Goal: Information Seeking & Learning: Check status

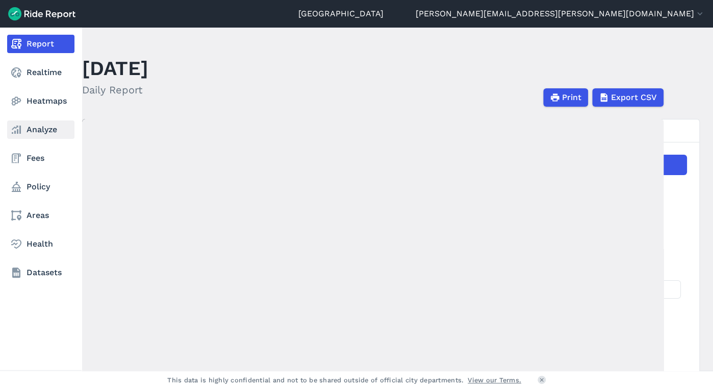
click at [33, 130] on link "Analyze" at bounding box center [40, 129] width 67 height 18
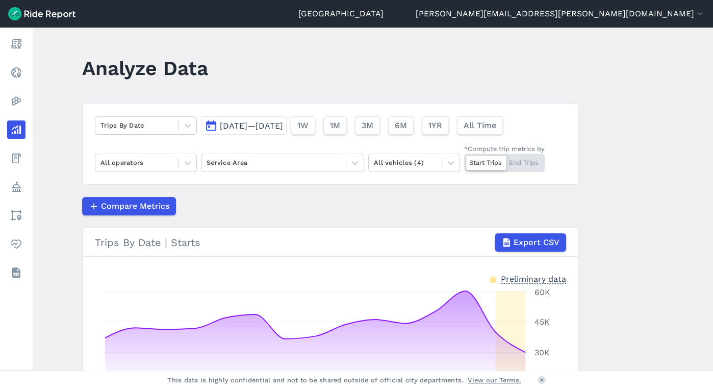
click at [232, 127] on span "Sep 15, 2025—Sep 29, 2025" at bounding box center [251, 126] width 63 height 10
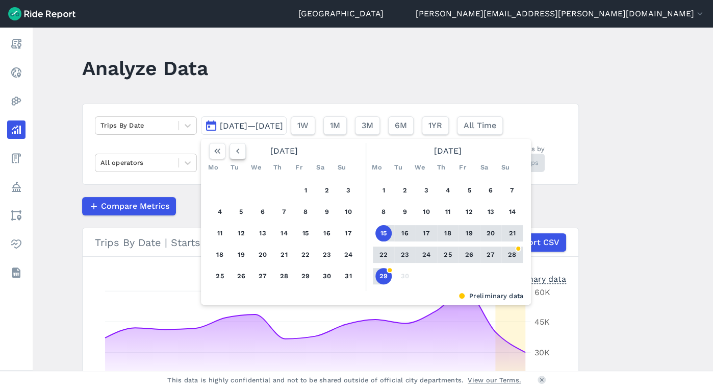
click at [237, 154] on icon "button" at bounding box center [238, 151] width 10 height 10
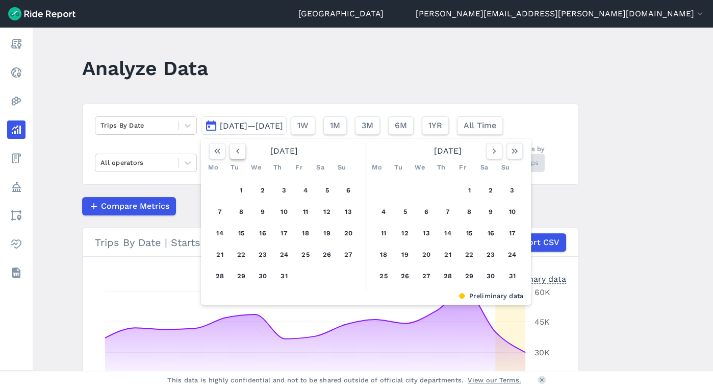
click at [237, 154] on icon "button" at bounding box center [238, 151] width 10 height 10
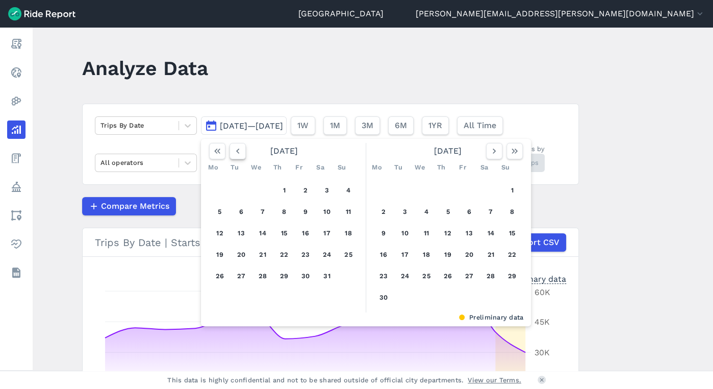
click at [237, 154] on icon "button" at bounding box center [238, 151] width 10 height 10
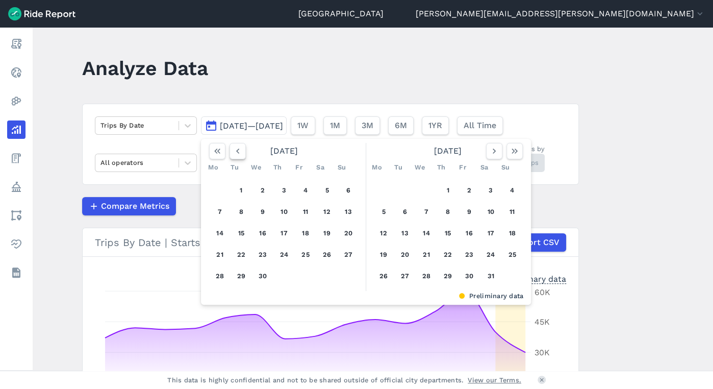
click at [237, 154] on icon "button" at bounding box center [238, 151] width 10 height 10
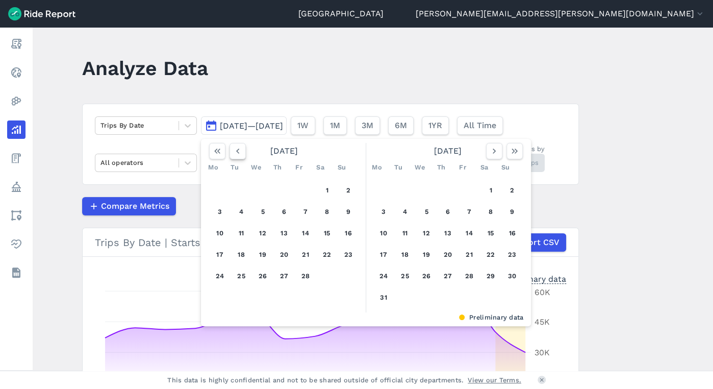
click at [237, 154] on icon "button" at bounding box center [238, 151] width 10 height 10
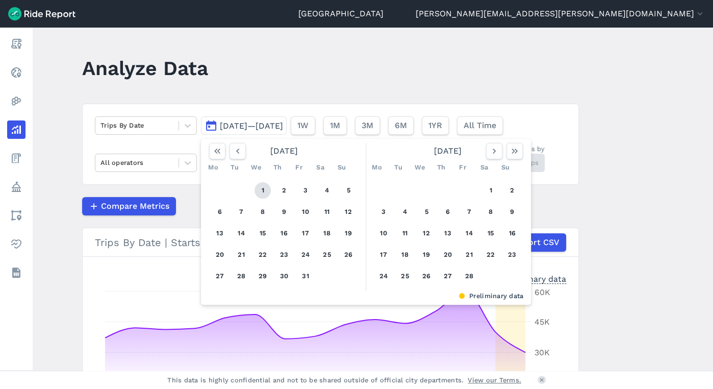
click at [259, 185] on button "1" at bounding box center [262, 190] width 16 height 16
click at [489, 150] on icon "button" at bounding box center [494, 151] width 10 height 10
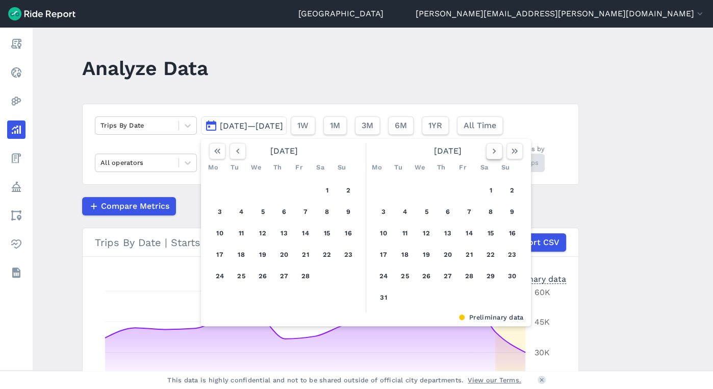
click at [489, 150] on icon "button" at bounding box center [494, 151] width 10 height 10
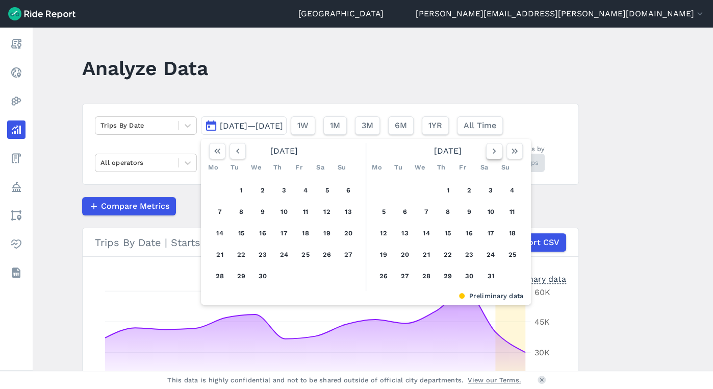
click at [489, 150] on icon "button" at bounding box center [494, 151] width 10 height 10
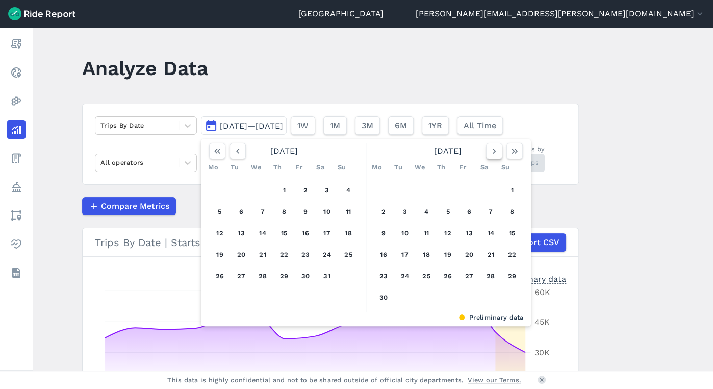
click at [489, 150] on icon "button" at bounding box center [494, 151] width 10 height 10
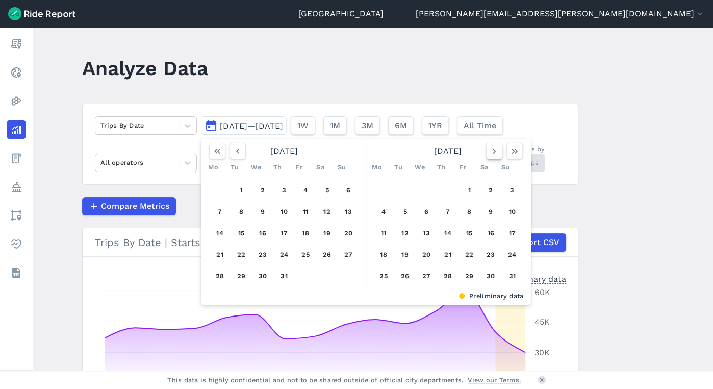
click at [489, 150] on icon "button" at bounding box center [494, 151] width 10 height 10
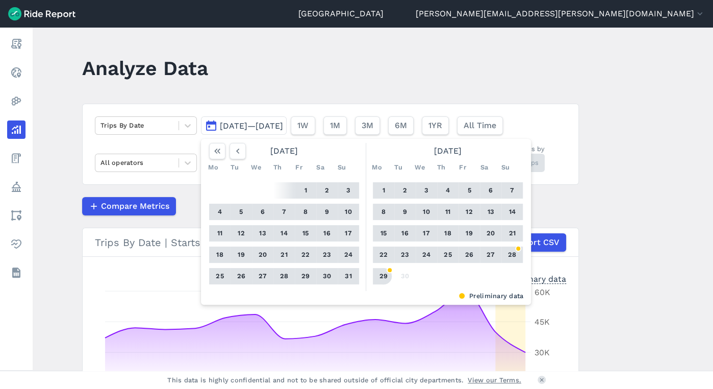
click at [381, 276] on button "29" at bounding box center [383, 276] width 16 height 16
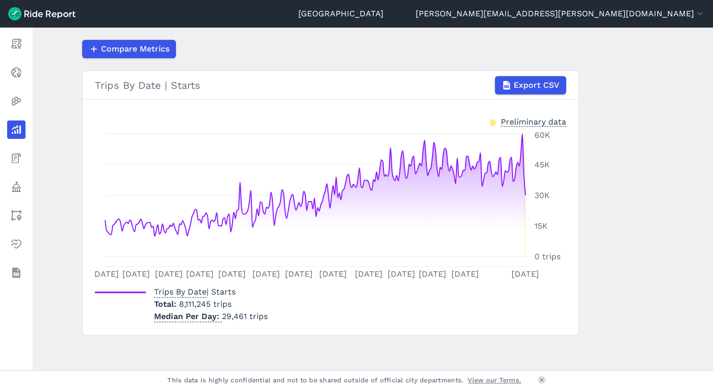
scroll to position [158, 0]
drag, startPoint x: 210, startPoint y: 303, endPoint x: 177, endPoint y: 303, distance: 32.1
click at [179, 303] on span "8,111,245 trips" at bounding box center [205, 303] width 53 height 10
drag, startPoint x: 177, startPoint y: 303, endPoint x: 185, endPoint y: 303, distance: 7.1
copy span "8,111,245"
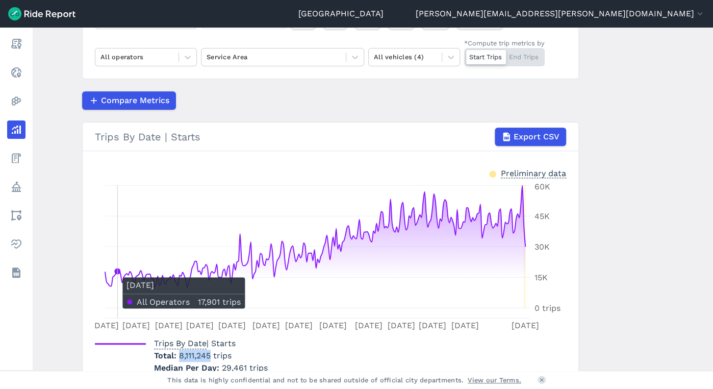
scroll to position [0, 0]
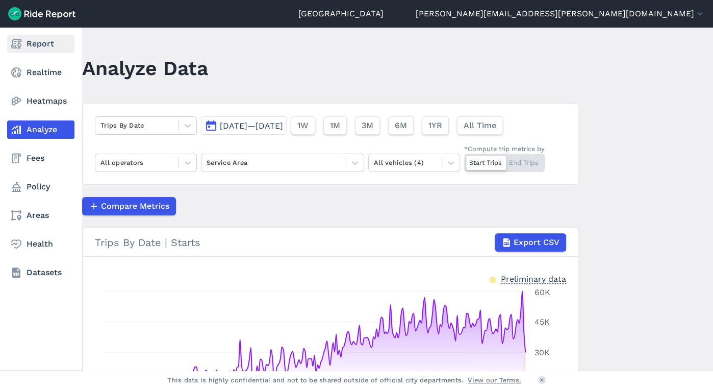
click at [14, 43] on use at bounding box center [16, 44] width 10 height 10
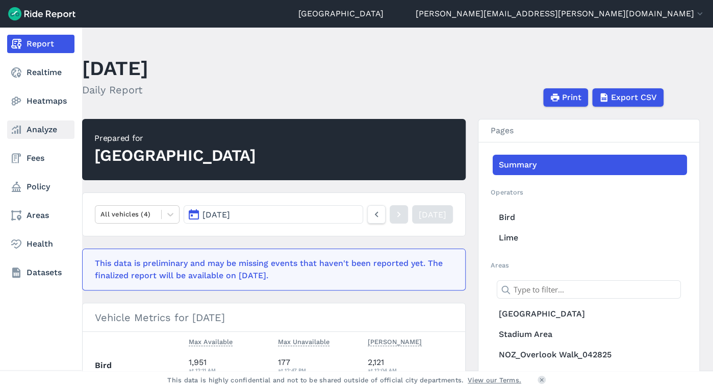
click at [9, 134] on link "Analyze" at bounding box center [40, 129] width 67 height 18
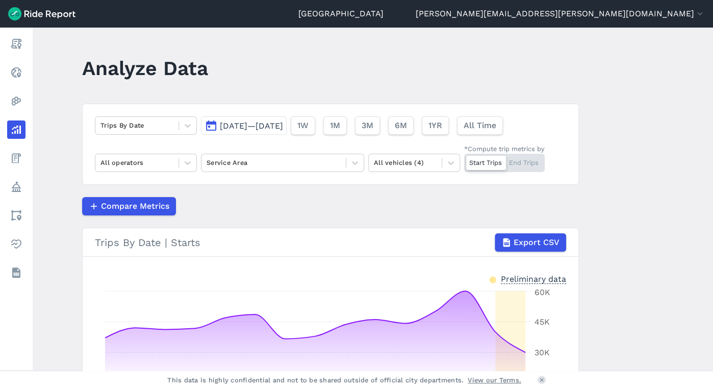
click at [267, 126] on span "Sep 15, 2025—Sep 29, 2025" at bounding box center [251, 126] width 63 height 10
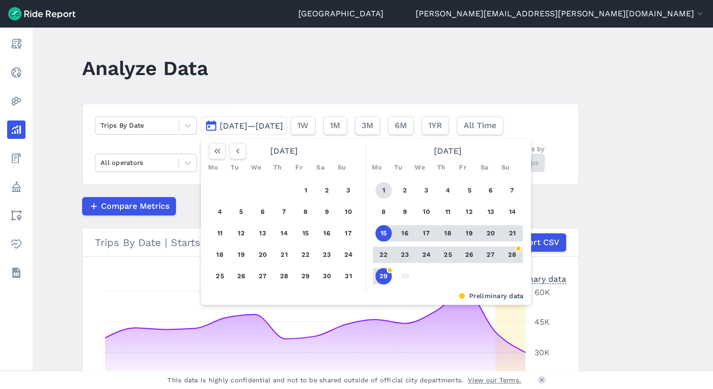
click at [384, 190] on button "1" at bounding box center [383, 190] width 16 height 16
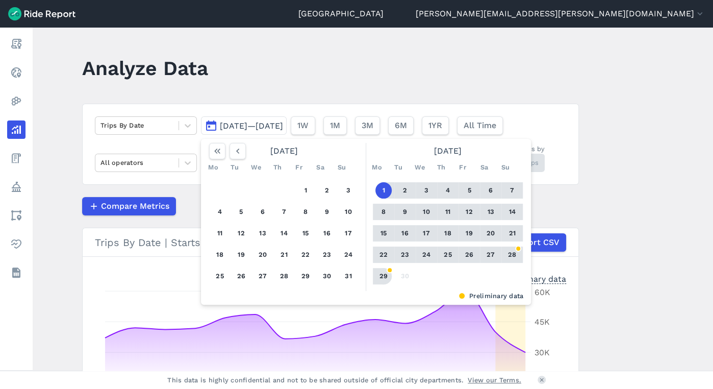
click at [386, 275] on button "29" at bounding box center [383, 276] width 16 height 16
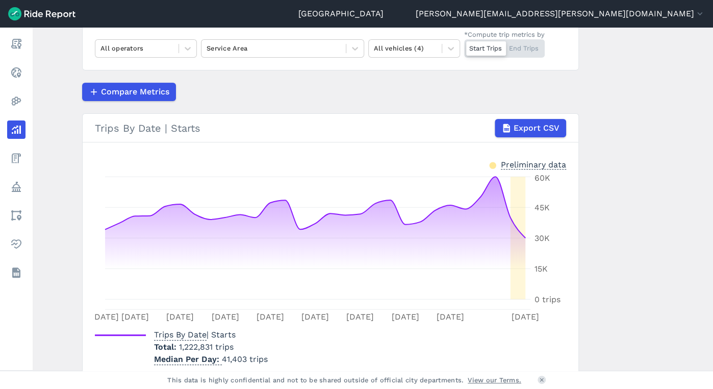
scroll to position [153, 0]
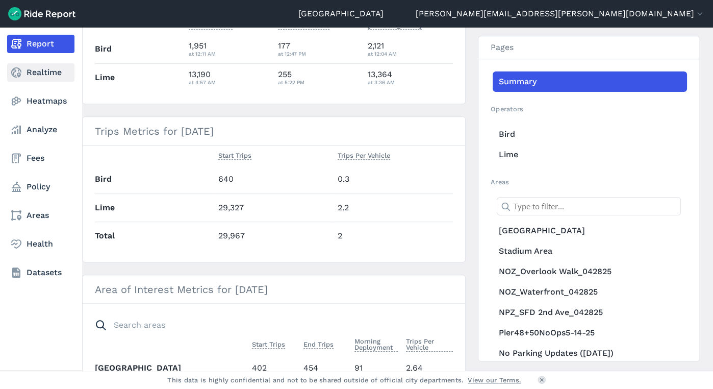
scroll to position [195, 0]
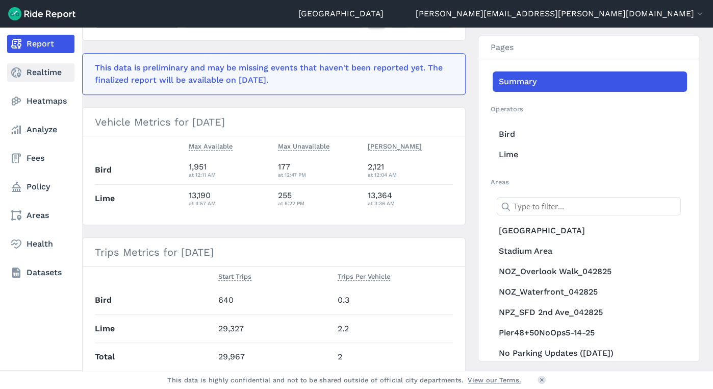
click at [52, 78] on link "Realtime" at bounding box center [40, 72] width 67 height 18
